Goal: Information Seeking & Learning: Check status

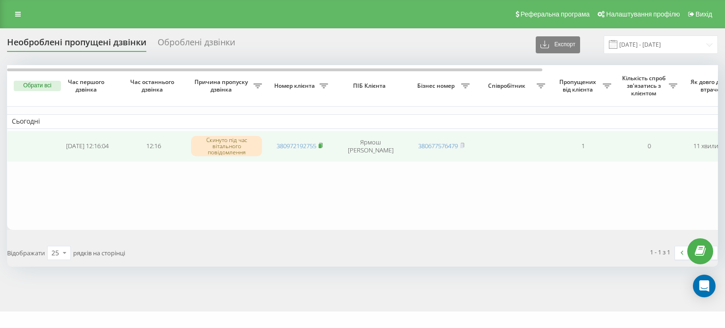
click at [321, 144] on rect at bounding box center [320, 146] width 3 height 4
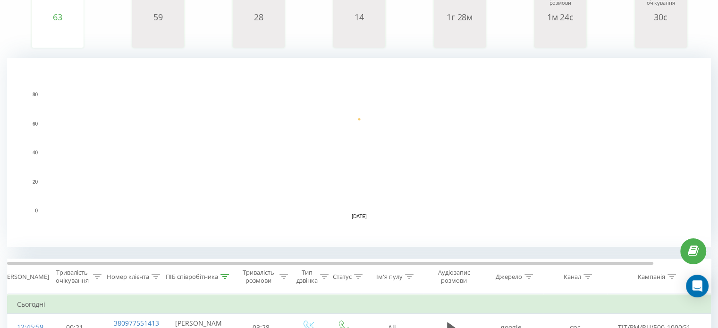
scroll to position [189, 0]
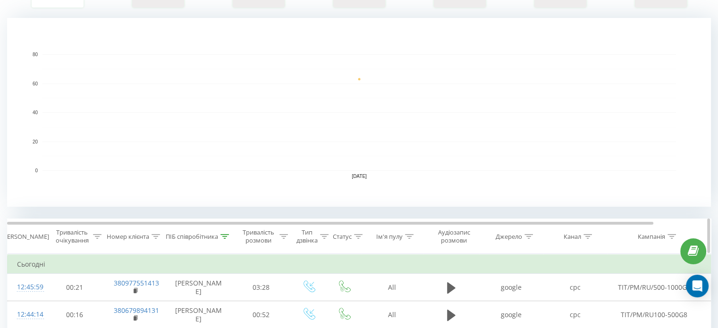
click at [223, 235] on icon at bounding box center [224, 236] width 8 height 5
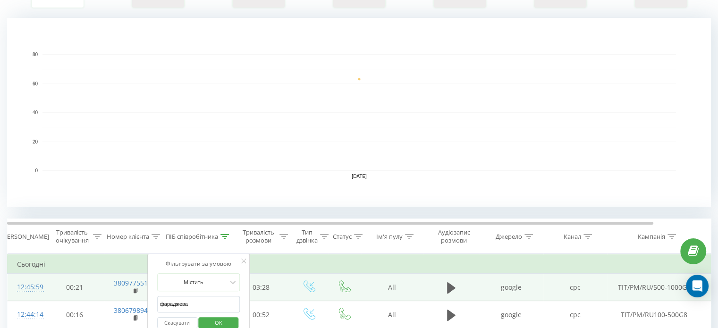
drag, startPoint x: 192, startPoint y: 301, endPoint x: 137, endPoint y: 297, distance: 55.4
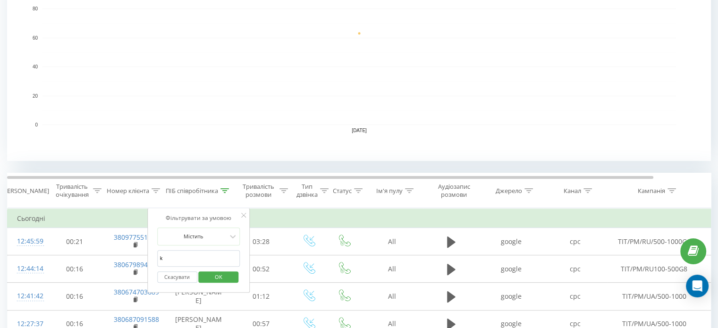
scroll to position [283, 0]
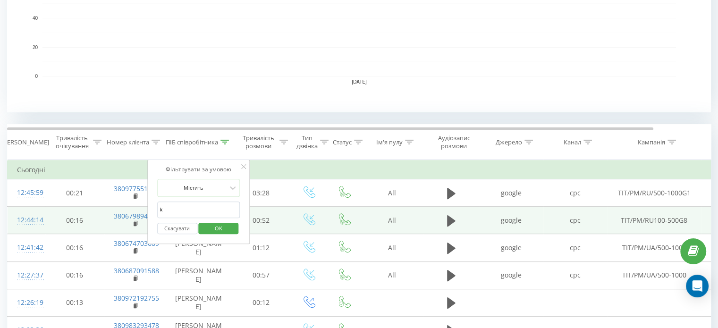
drag, startPoint x: 176, startPoint y: 208, endPoint x: 138, endPoint y: 208, distance: 37.3
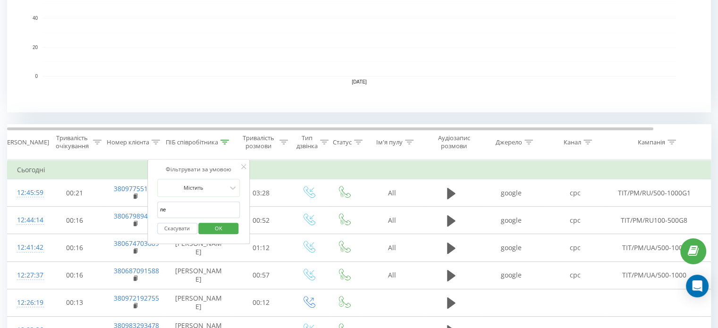
type input "ле"
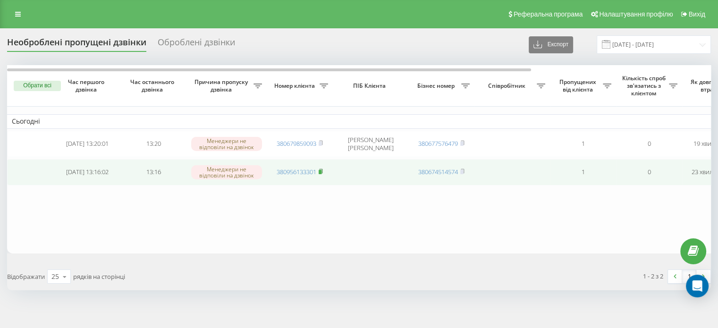
click at [321, 170] on rect at bounding box center [320, 172] width 3 height 4
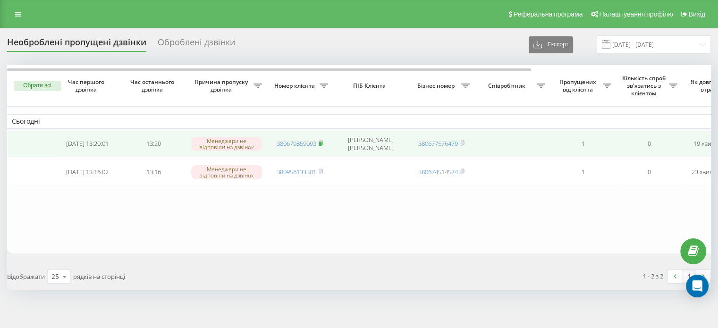
click at [321, 142] on rect at bounding box center [320, 144] width 3 height 4
